Goal: Check status: Check status

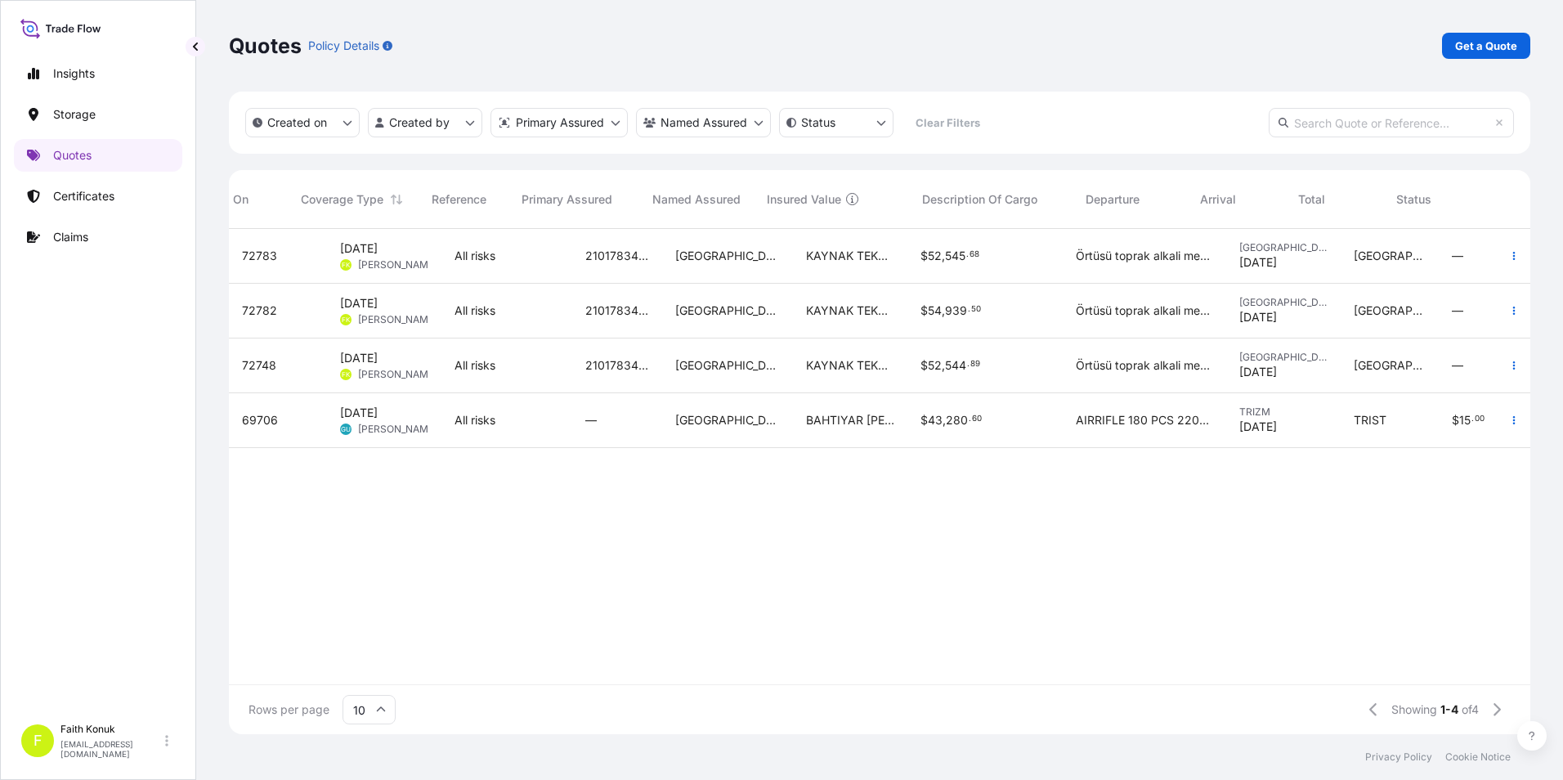
scroll to position [502, 1289]
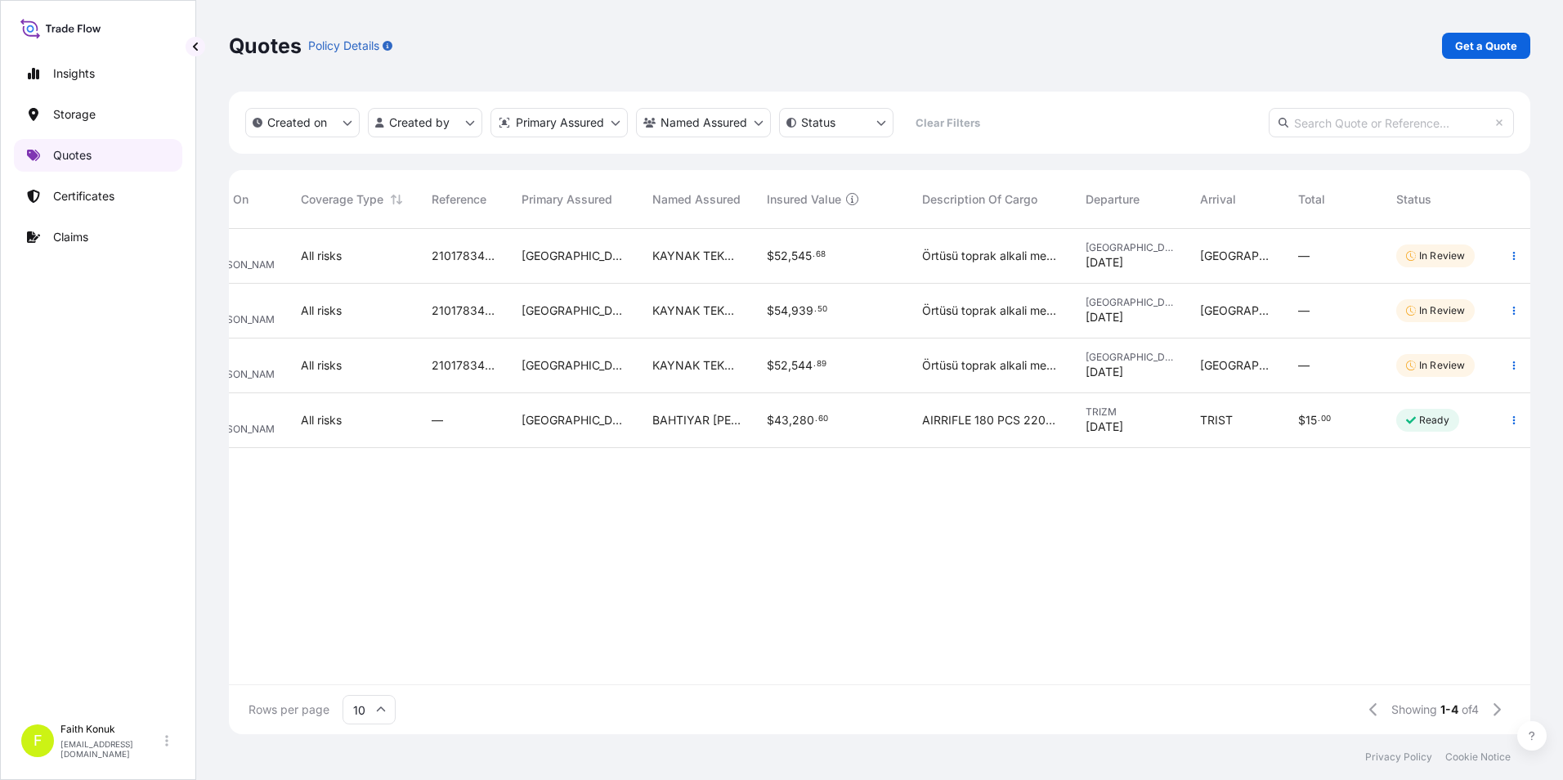
click at [136, 150] on link "Quotes" at bounding box center [98, 155] width 168 height 33
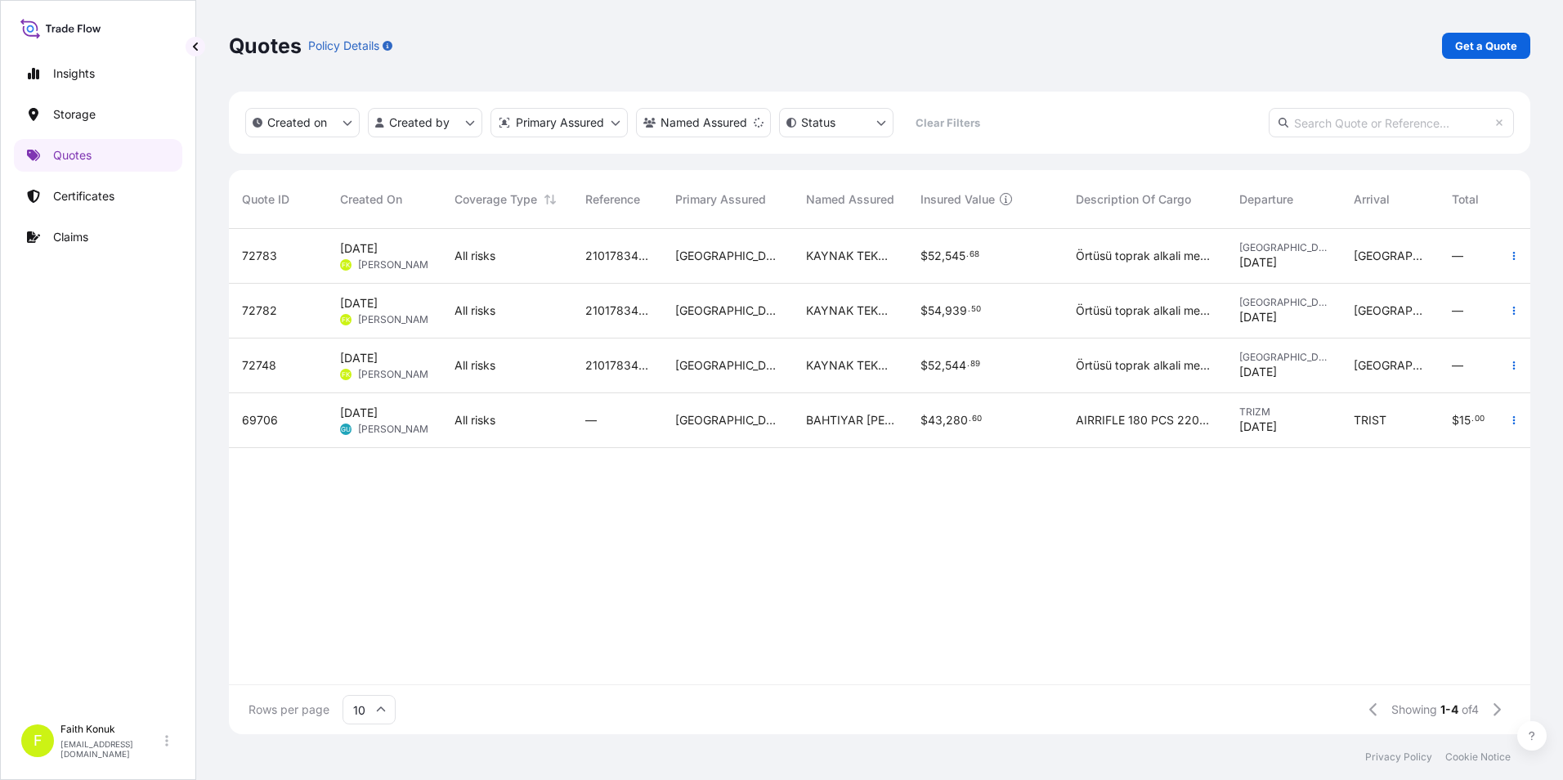
click at [486, 603] on div "72783 [DATE] FK [PERSON_NAME] All risks 2101783415 Turkey KAYNAK TEKNIGI $ 52 ,…" at bounding box center [956, 456] width 1455 height 455
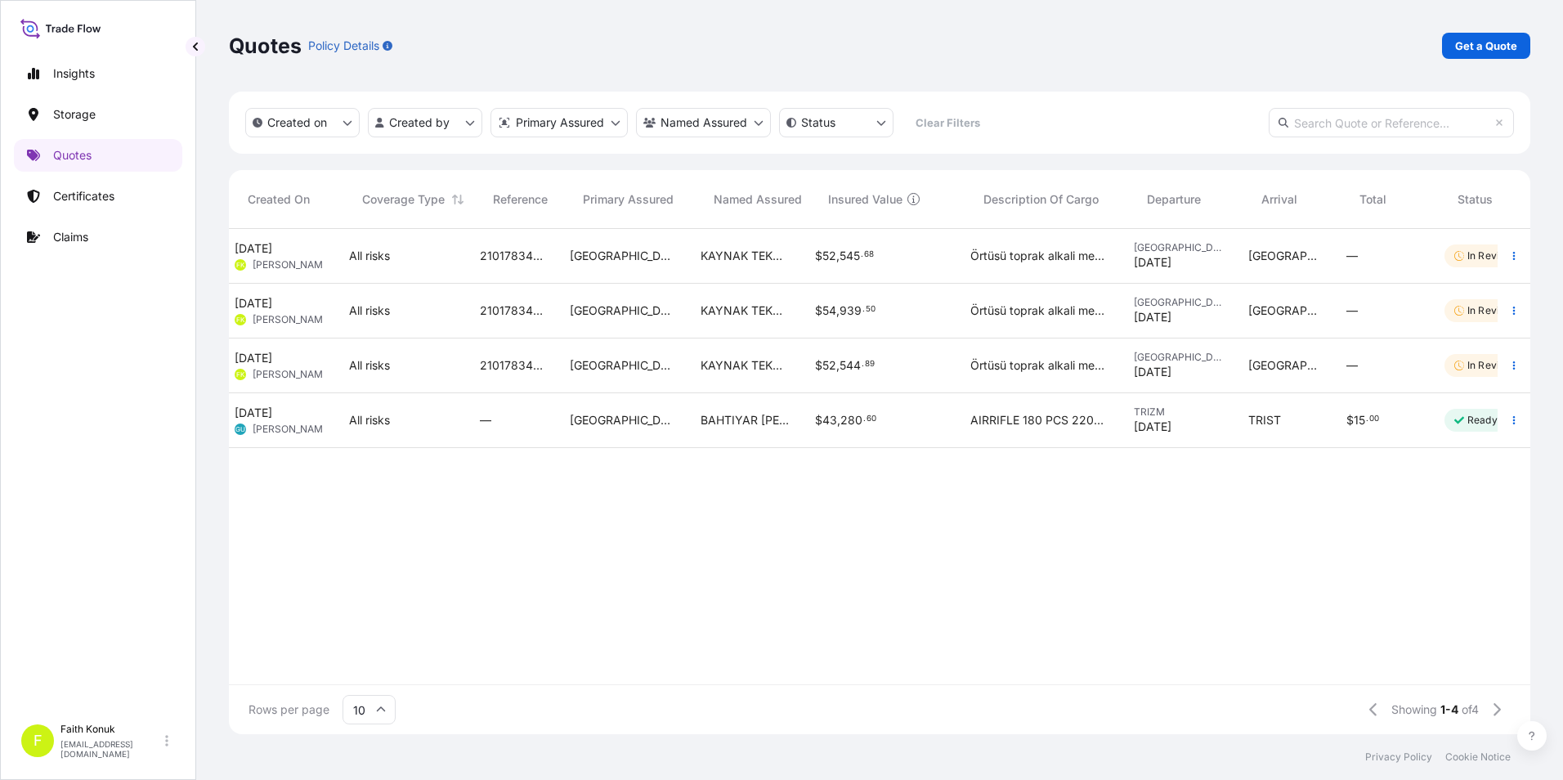
scroll to position [0, 92]
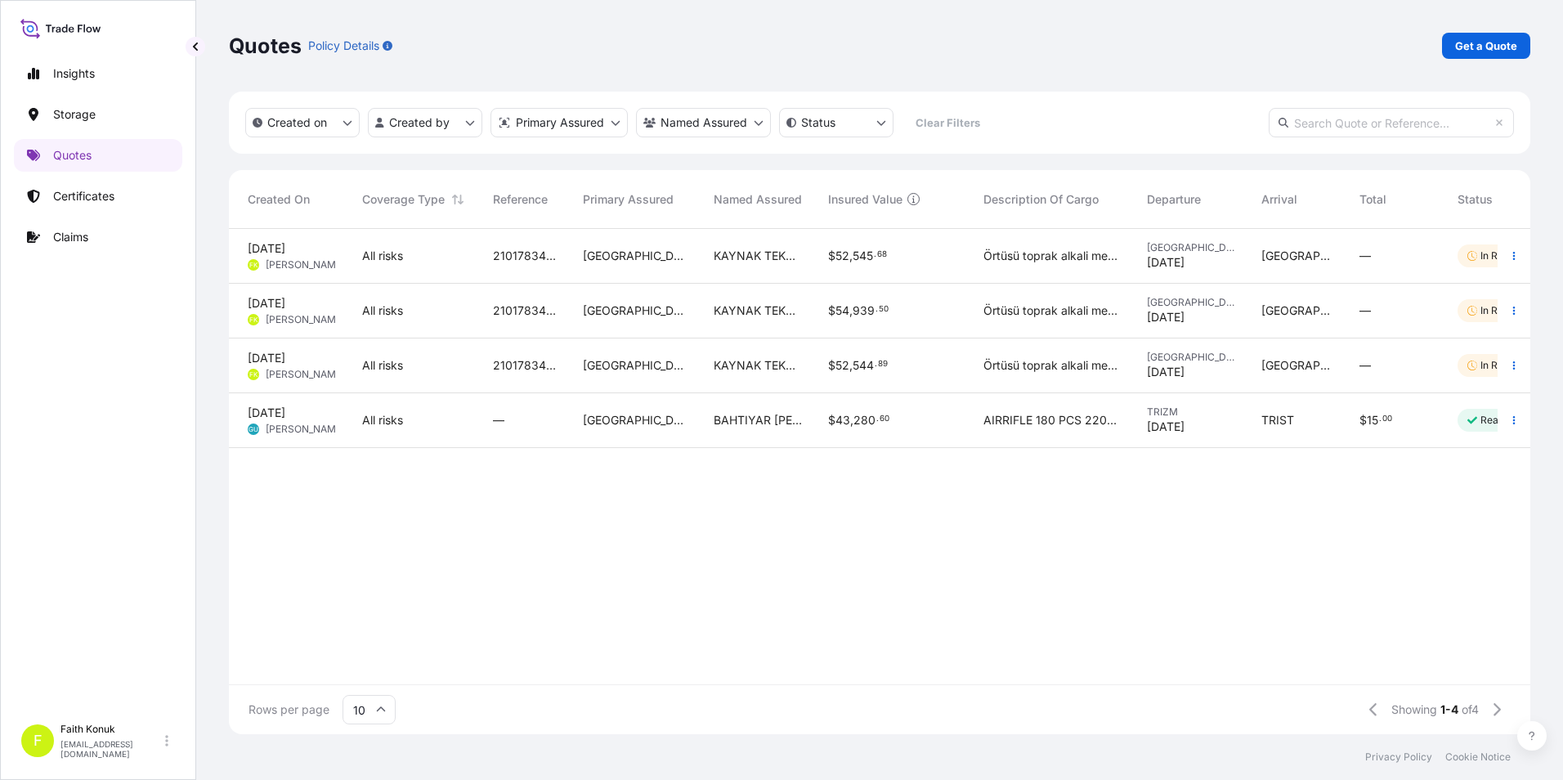
click at [809, 585] on div "72783 [DATE] FK Faith Konuk All risks 2101783415 Turkey KAYNAK TEKNIGI $ 52 , 5…" at bounding box center [863, 456] width 1455 height 455
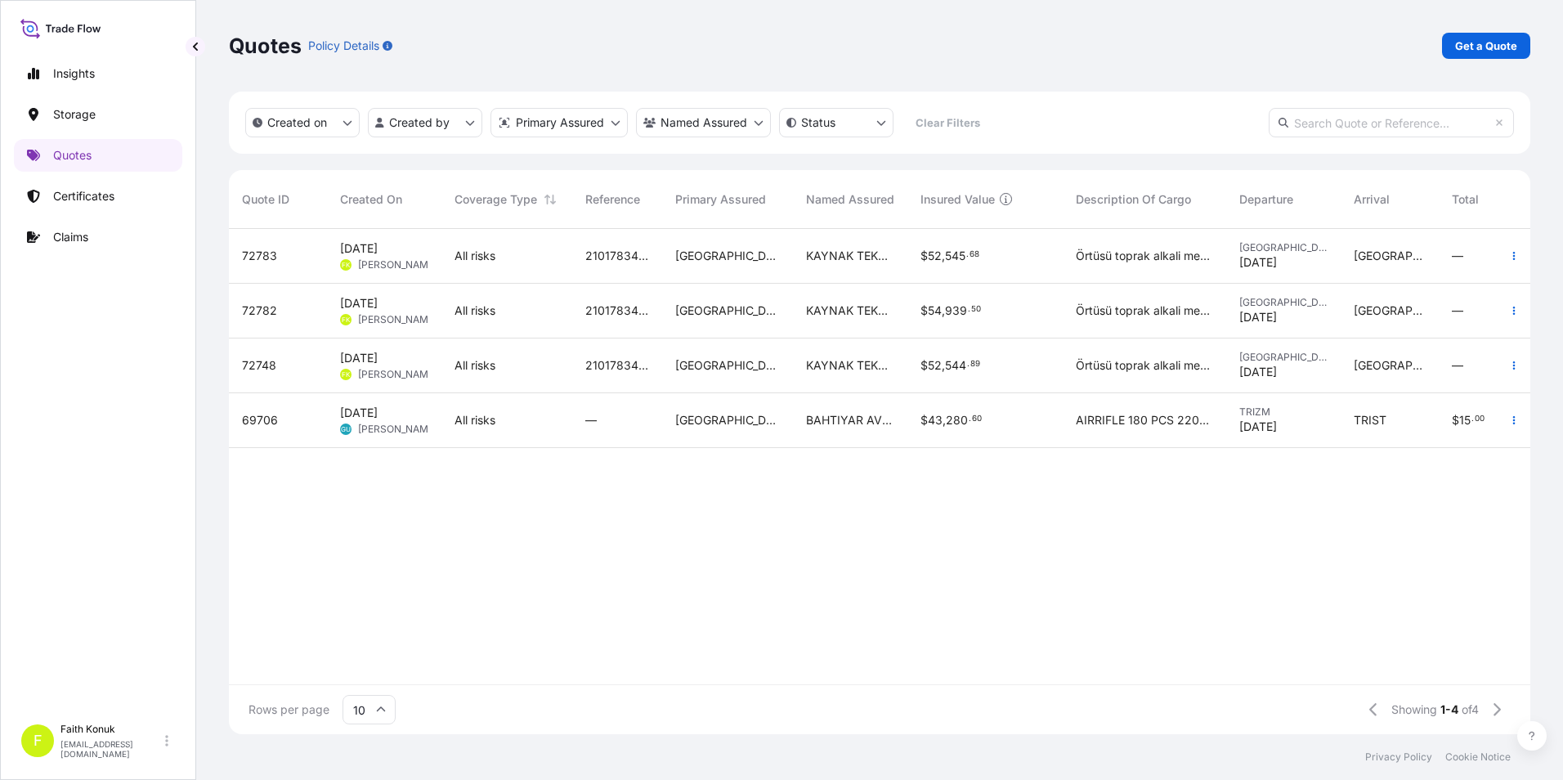
drag, startPoint x: 779, startPoint y: 669, endPoint x: 798, endPoint y: 664, distance: 19.4
click at [798, 664] on div "72783 [DATE] FK Faith Konuk All risks 2101783415 Turkey KAYNAK TEKNIGI $ 52 , 5…" at bounding box center [956, 456] width 1455 height 455
click at [845, 598] on div "72783 [DATE] FK Faith Konuk All risks 2101783415 Turkey KAYNAK TEKNIGI $ 52 , 5…" at bounding box center [956, 456] width 1455 height 455
